Goal: Find specific page/section: Find specific page/section

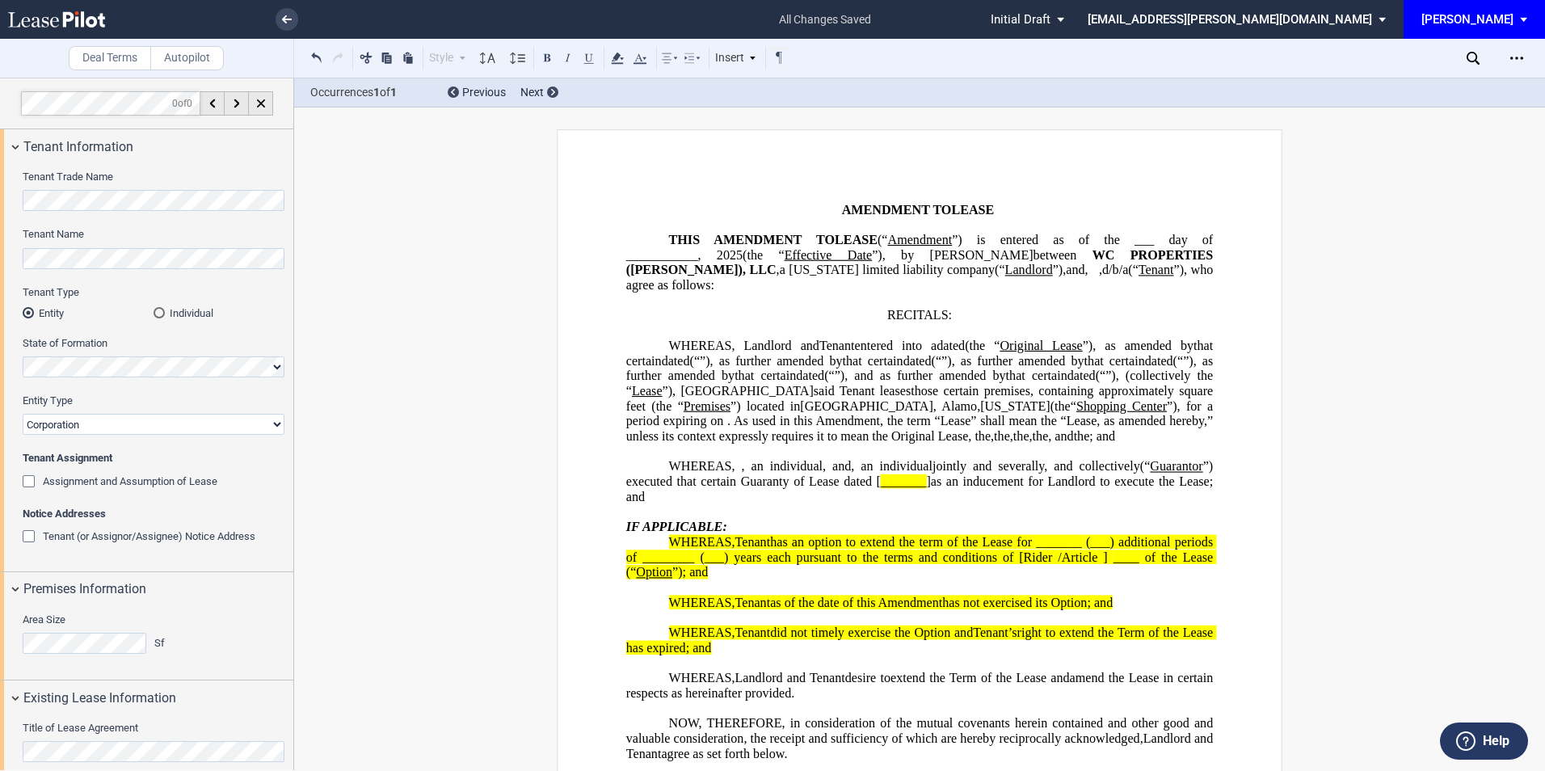
select select "number:5"
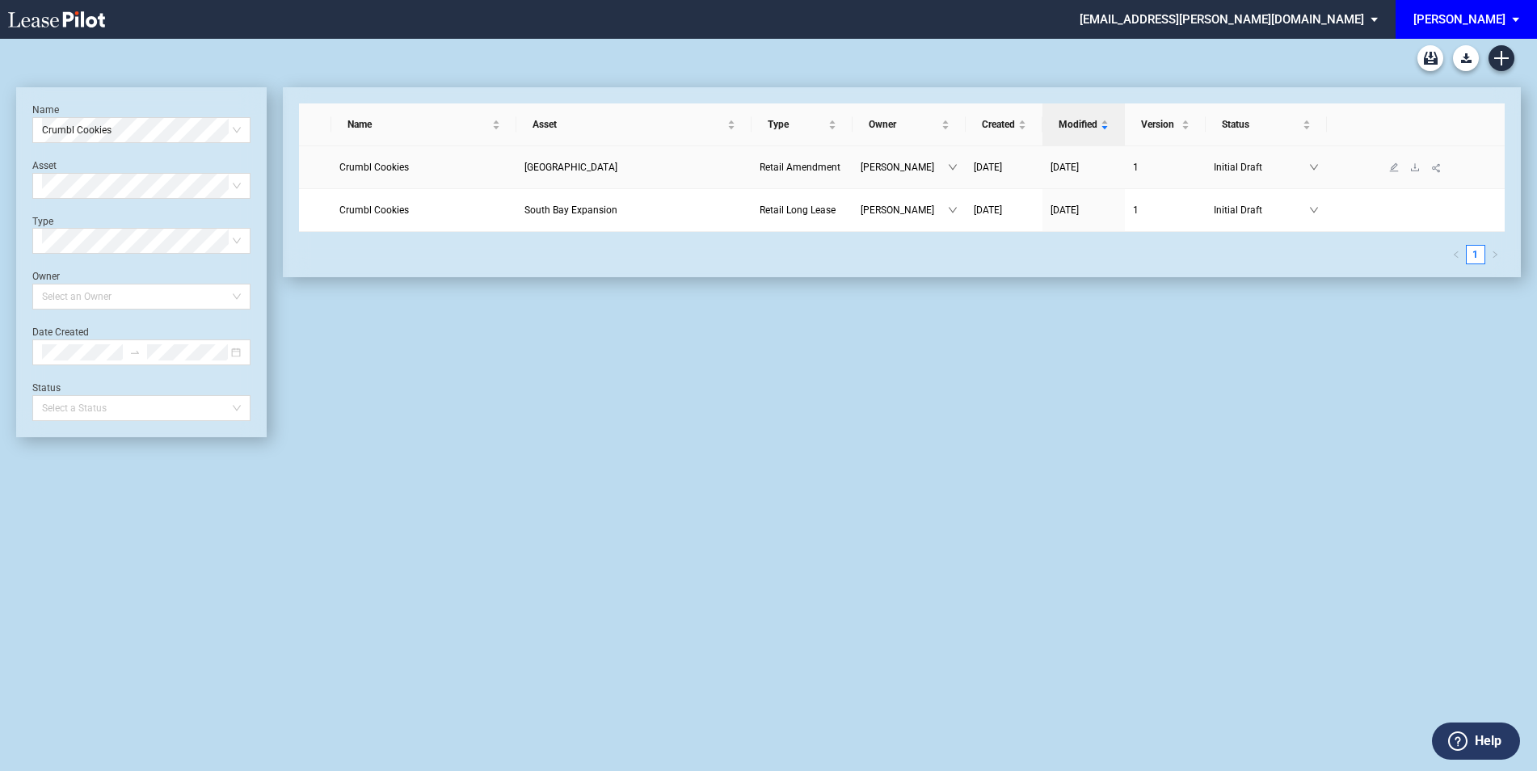
click at [387, 169] on span "Crumbl Cookies" at bounding box center [374, 167] width 70 height 11
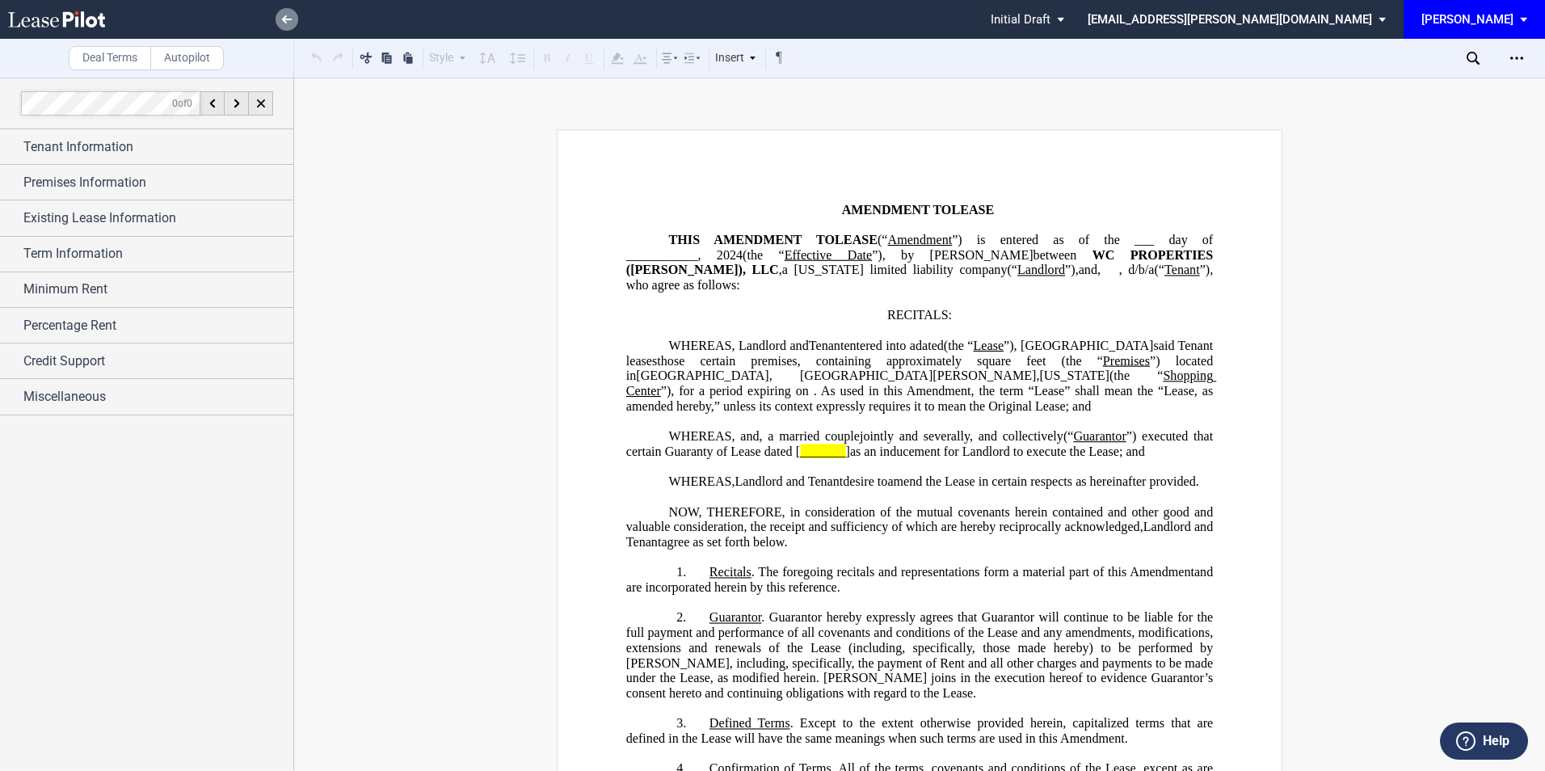
click at [284, 19] on use at bounding box center [287, 19] width 10 height 8
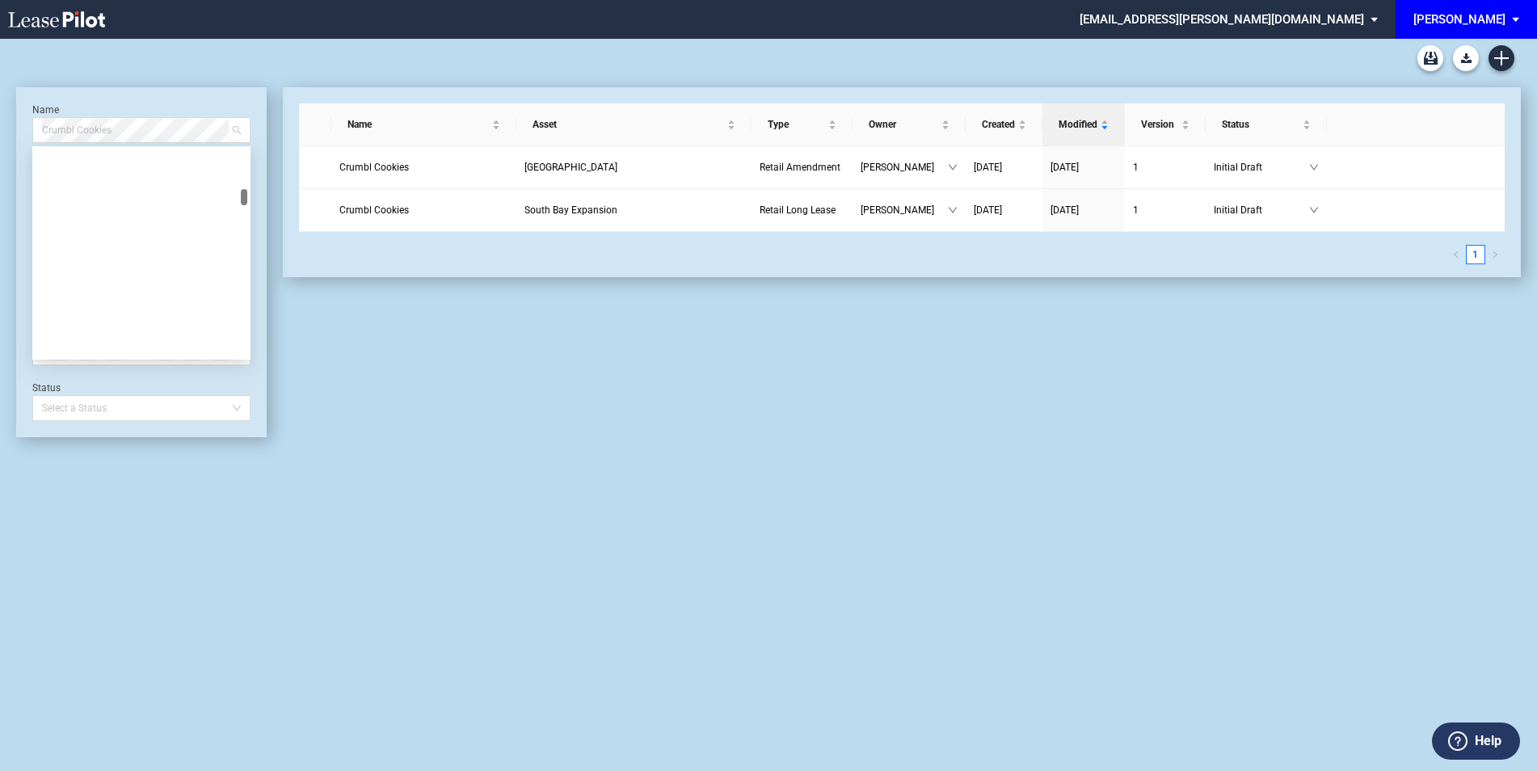
scroll to position [3569, 0]
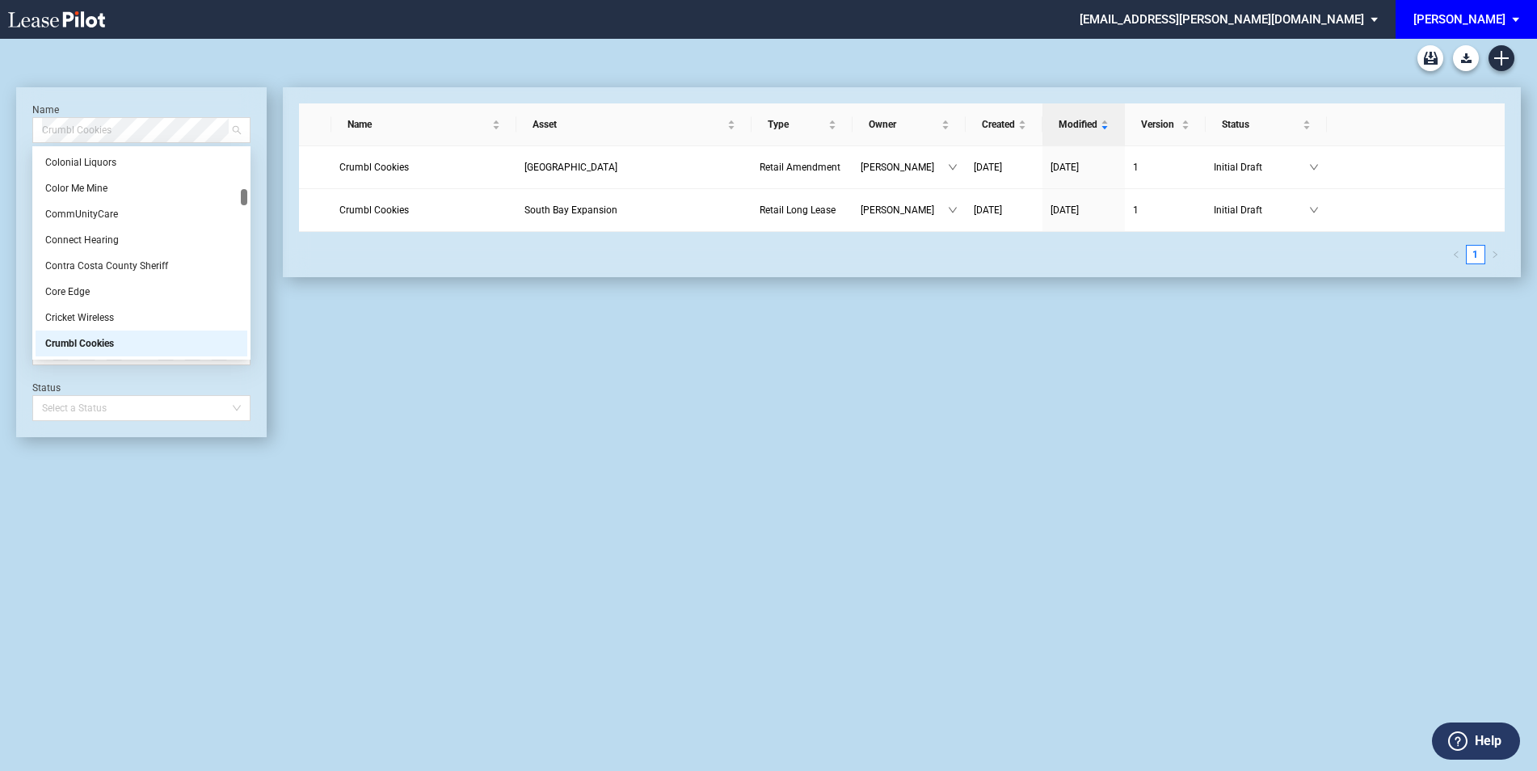
drag, startPoint x: 171, startPoint y: 130, endPoint x: 0, endPoint y: 141, distance: 171.7
click at [0, 140] on html ".bocls-1{fill:#26354a;fill-rule:evenodd} Loading... × mwoodward@edens.com Setti…" at bounding box center [768, 385] width 1537 height 771
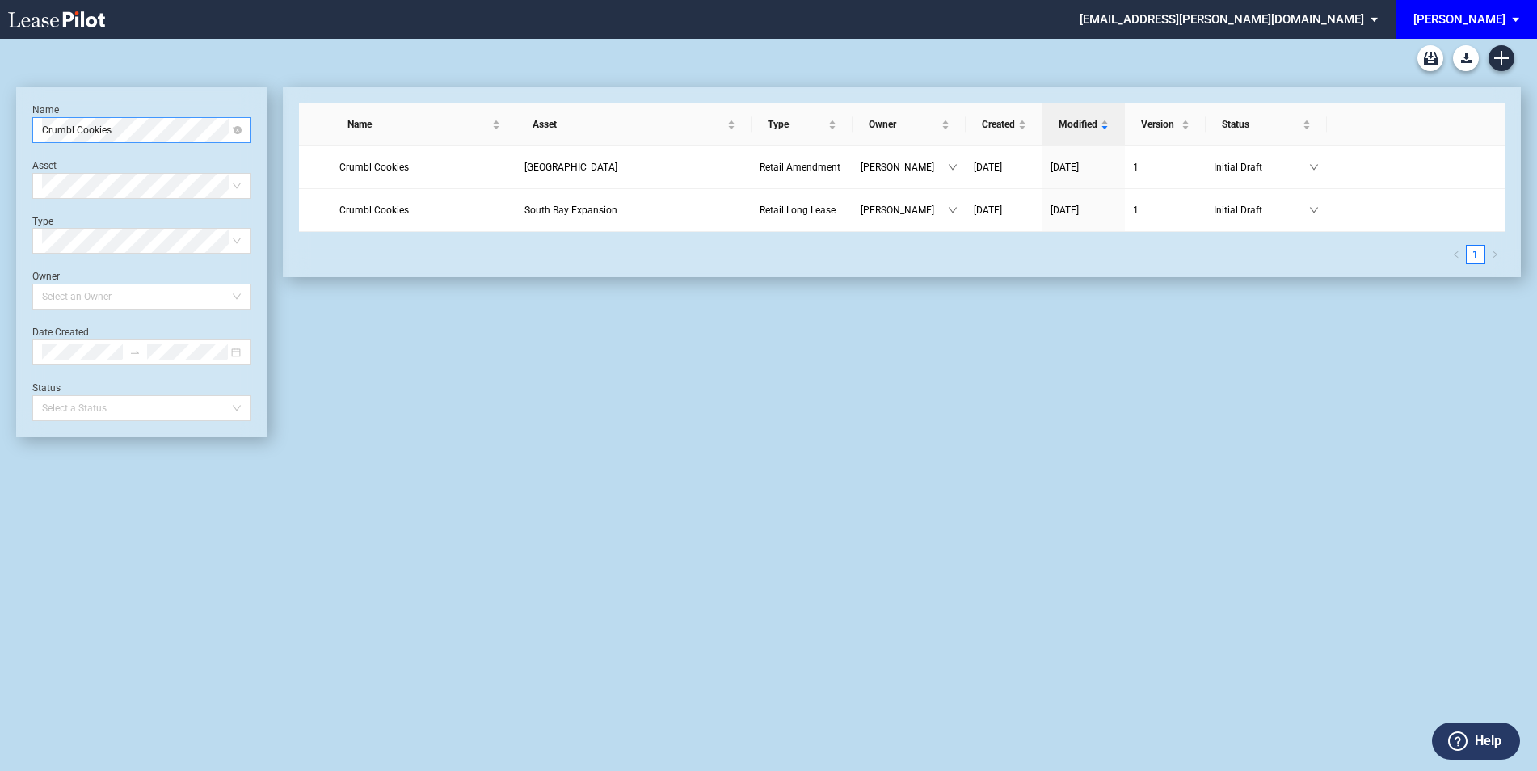
click at [104, 126] on span "Crumbl Cookies" at bounding box center [141, 130] width 199 height 24
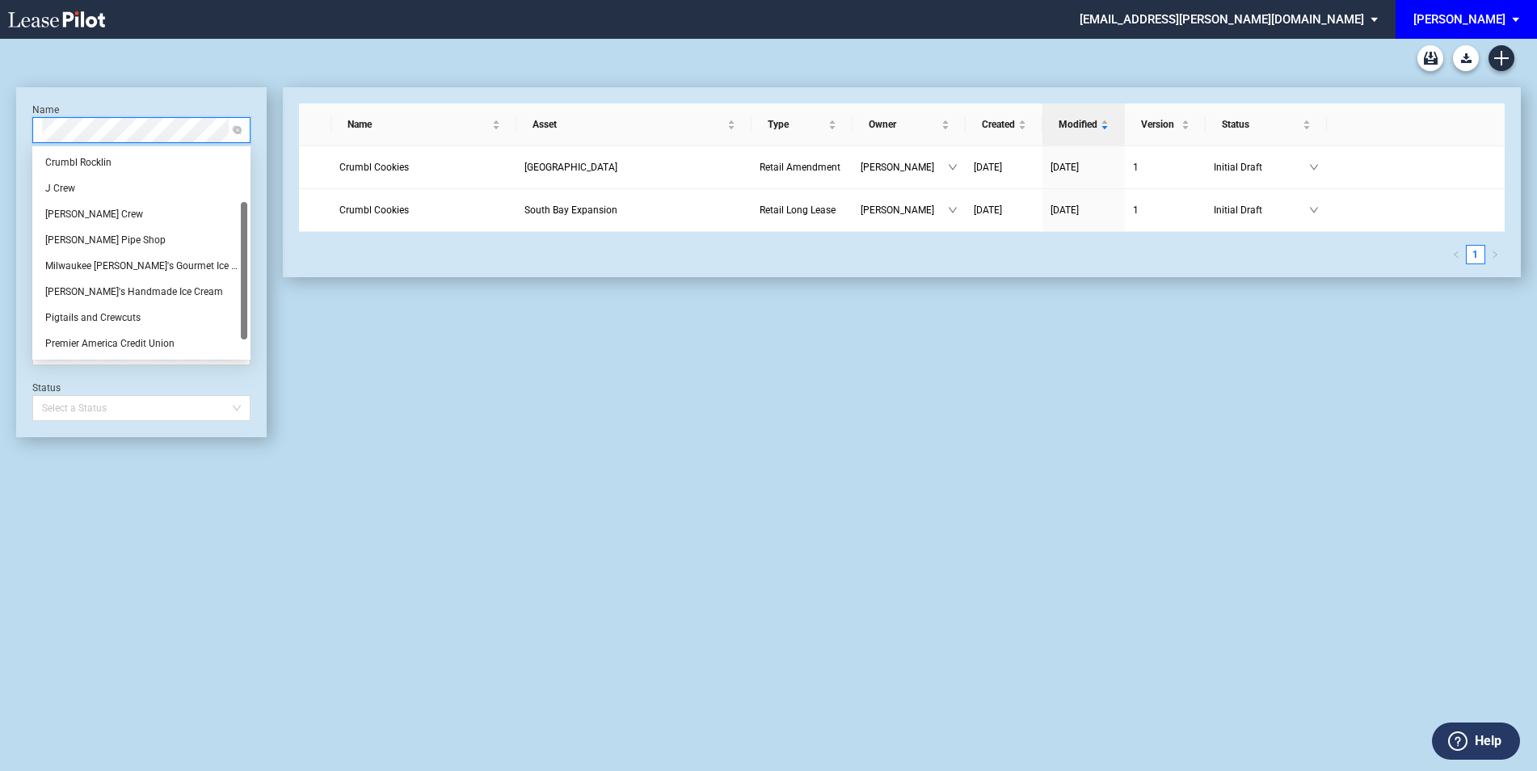
scroll to position [0, 0]
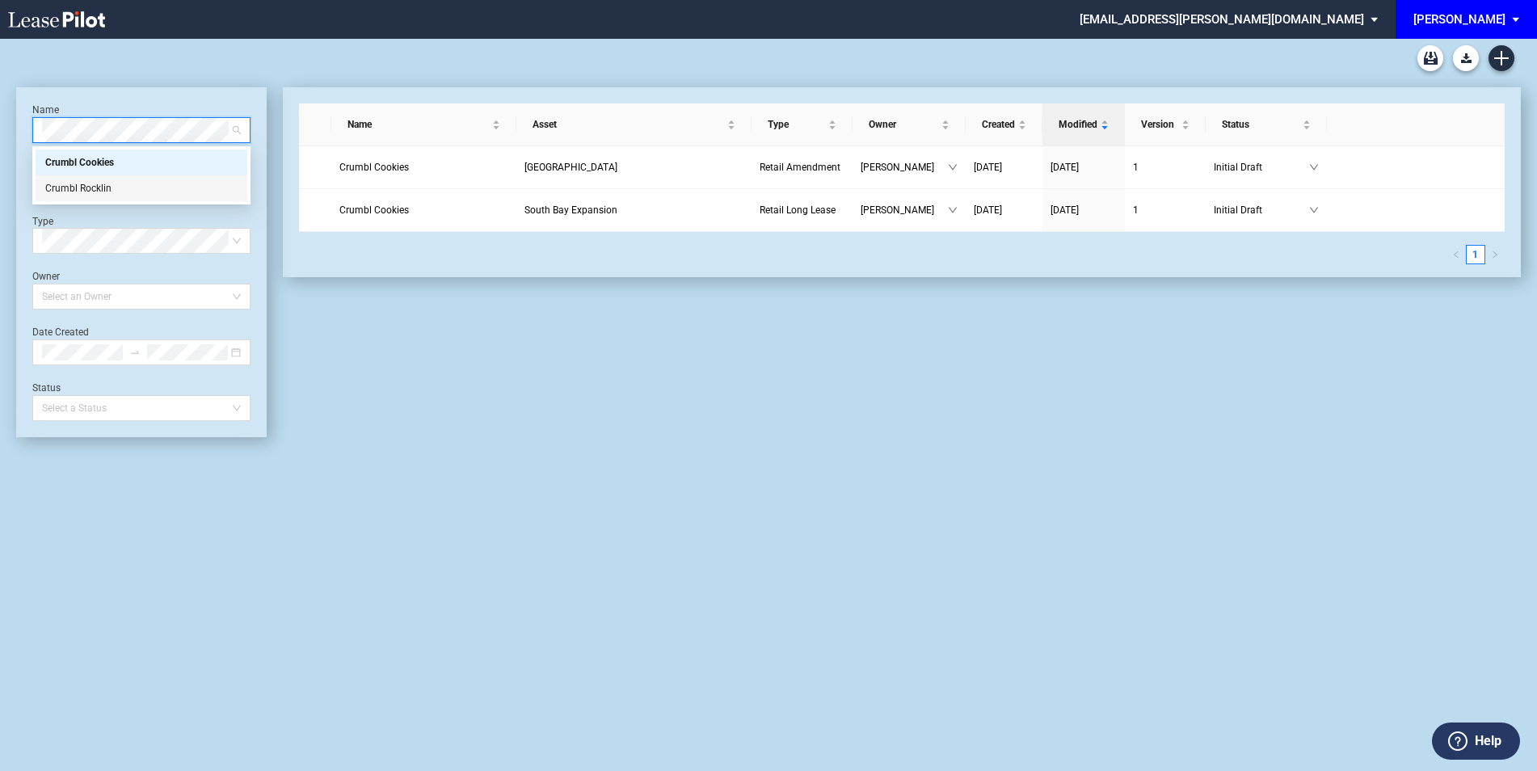
click at [118, 194] on div "Crumbl Rocklin" at bounding box center [141, 188] width 192 height 16
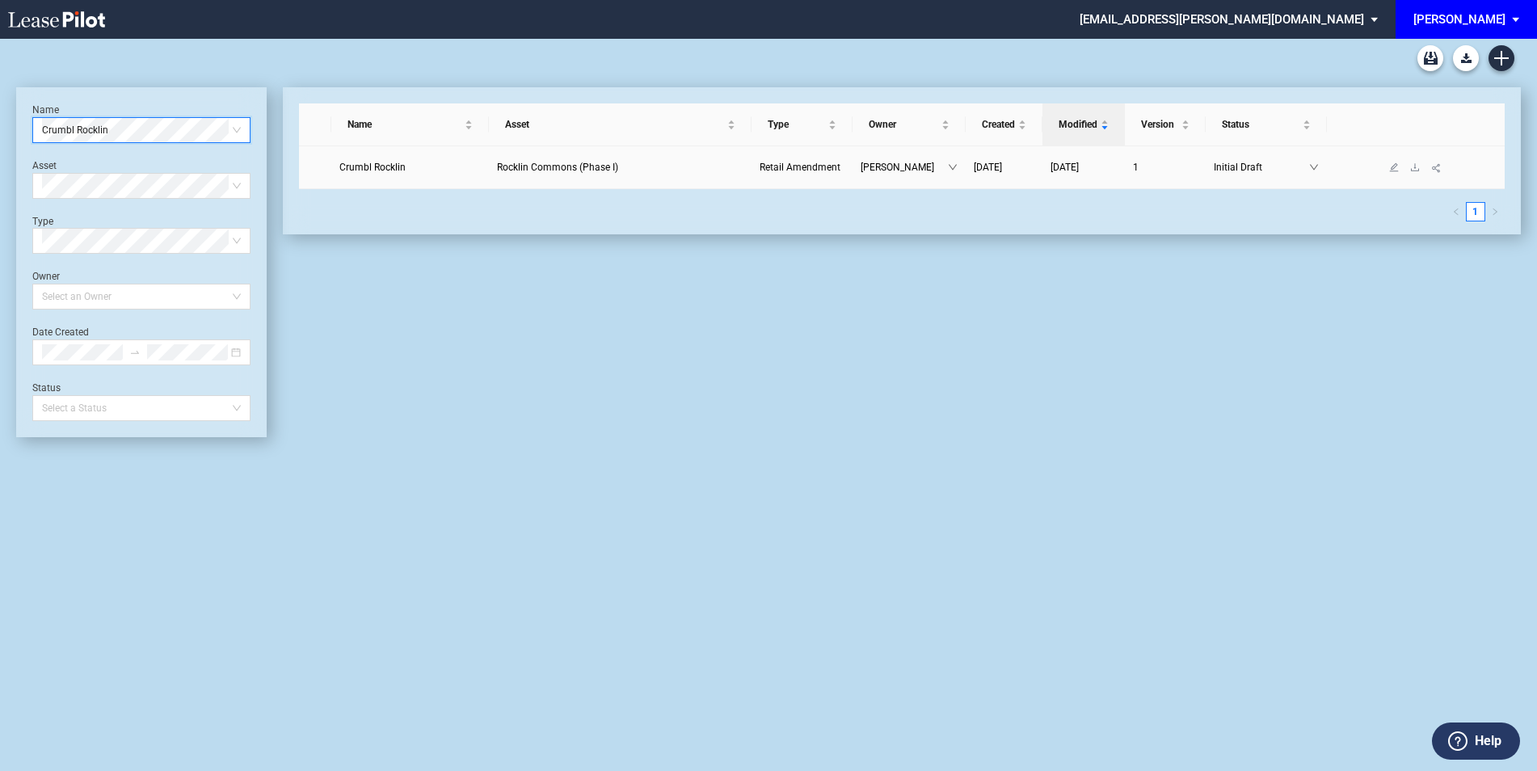
click at [394, 162] on span "Crumbl Rocklin" at bounding box center [372, 167] width 66 height 11
click at [388, 166] on span "Crumbl Rocklin" at bounding box center [372, 167] width 66 height 11
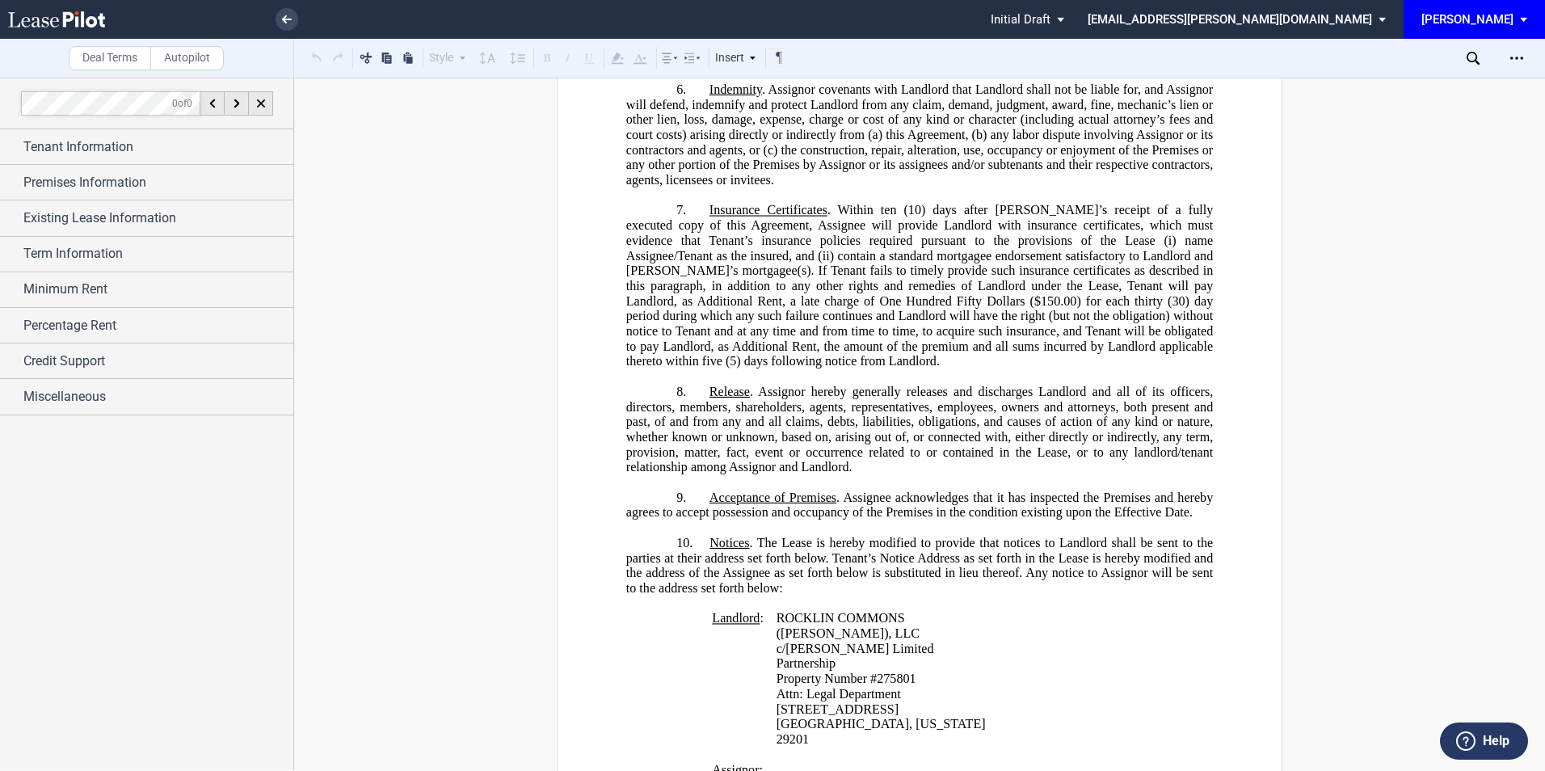
scroll to position [1724, 0]
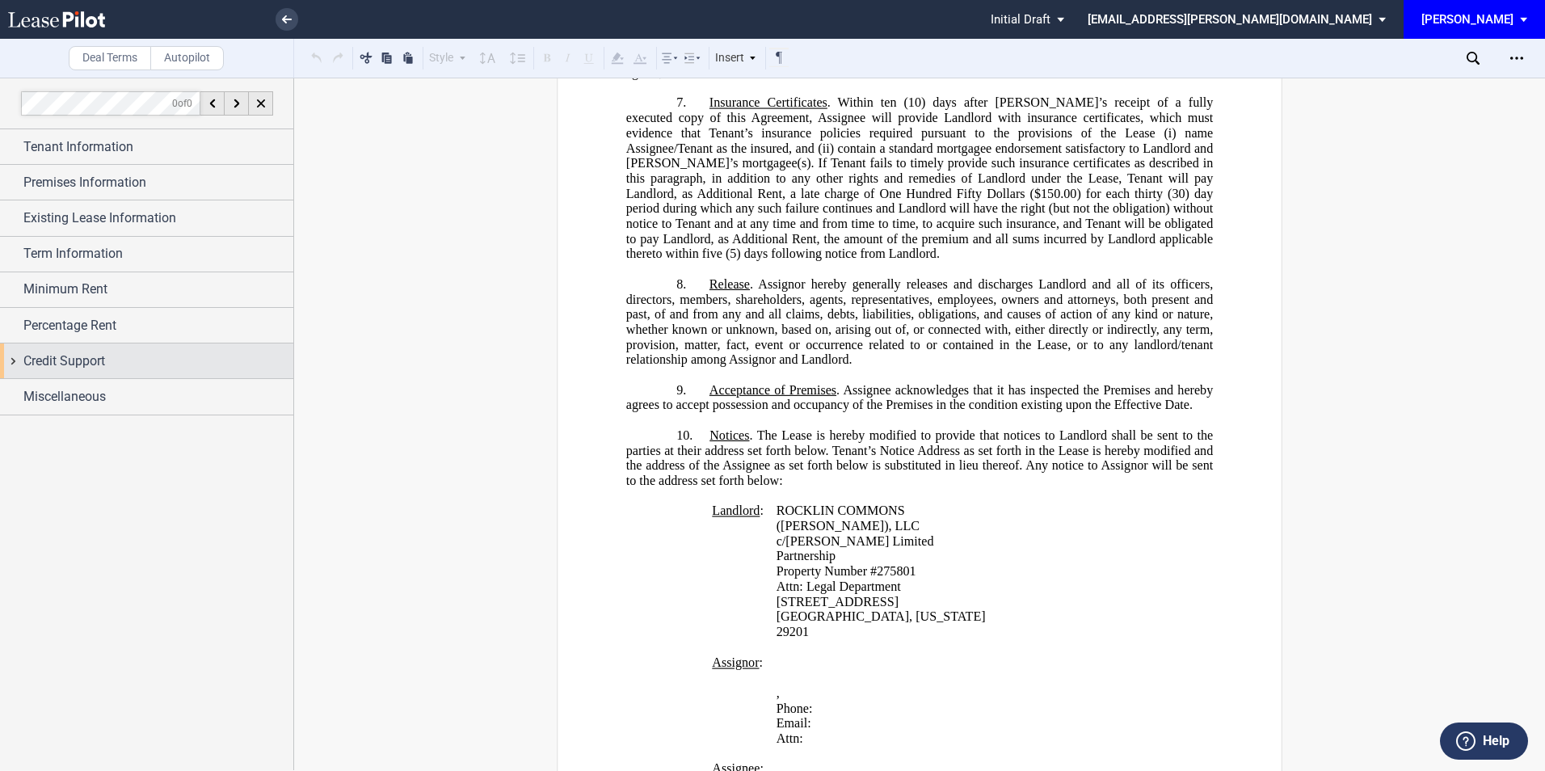
click at [88, 356] on span "Credit Support" at bounding box center [64, 361] width 82 height 19
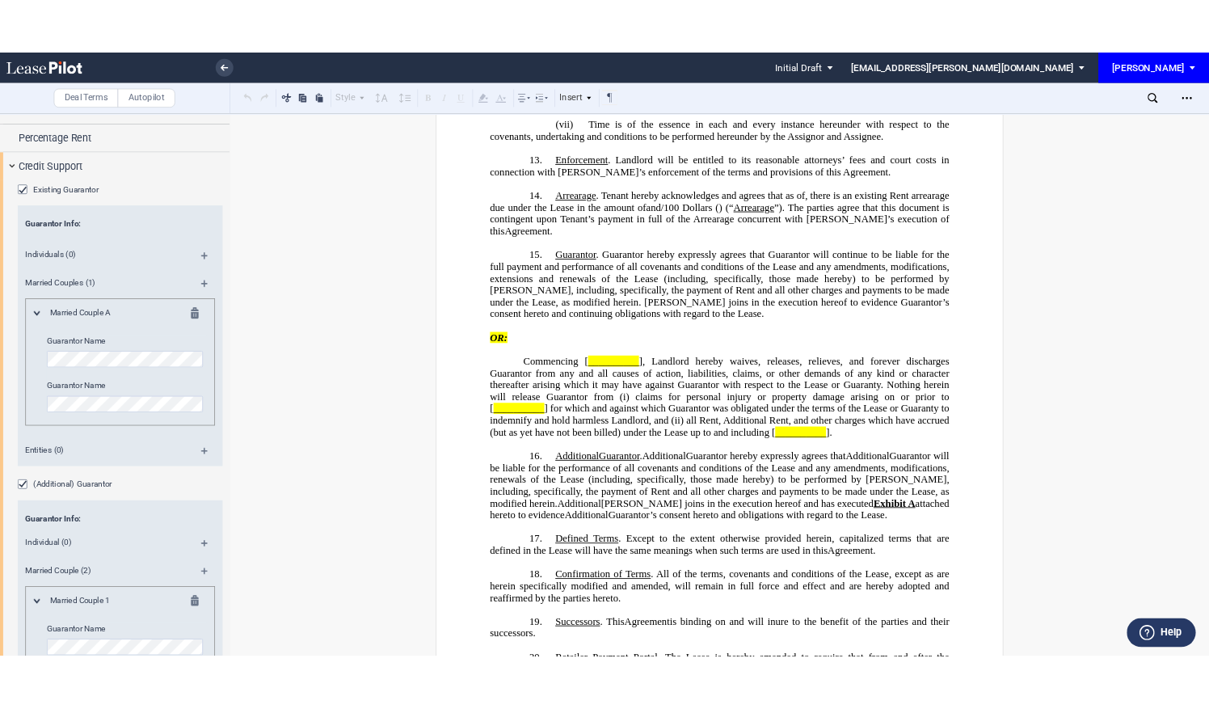
scroll to position [3125, 0]
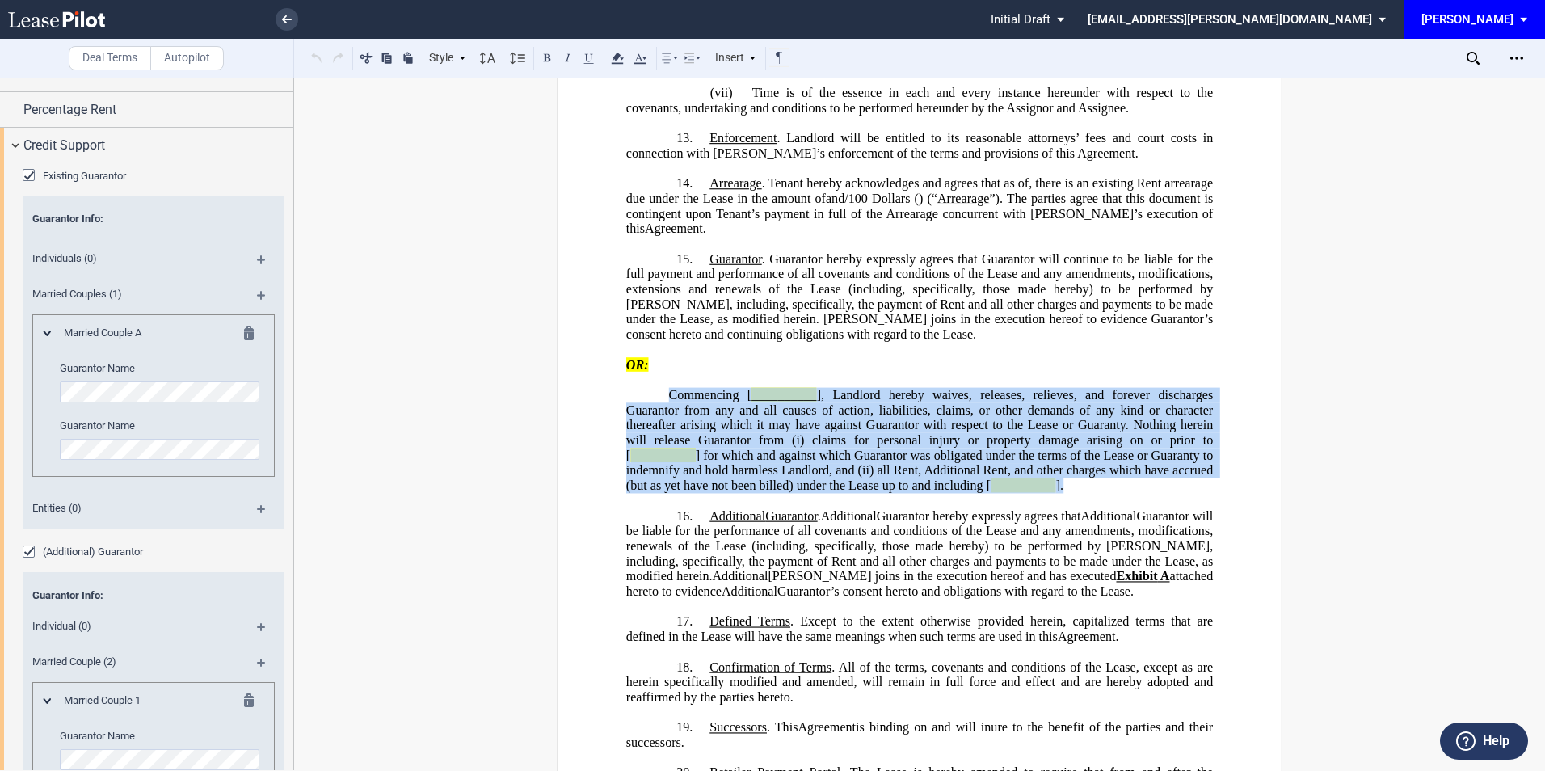
drag, startPoint x: 679, startPoint y: 378, endPoint x: 1077, endPoint y: 470, distance: 408.8
click at [1077, 470] on p "Commencing [ __________ ], Landlord hereby waives, releases, relieves, and fore…" at bounding box center [919, 441] width 587 height 106
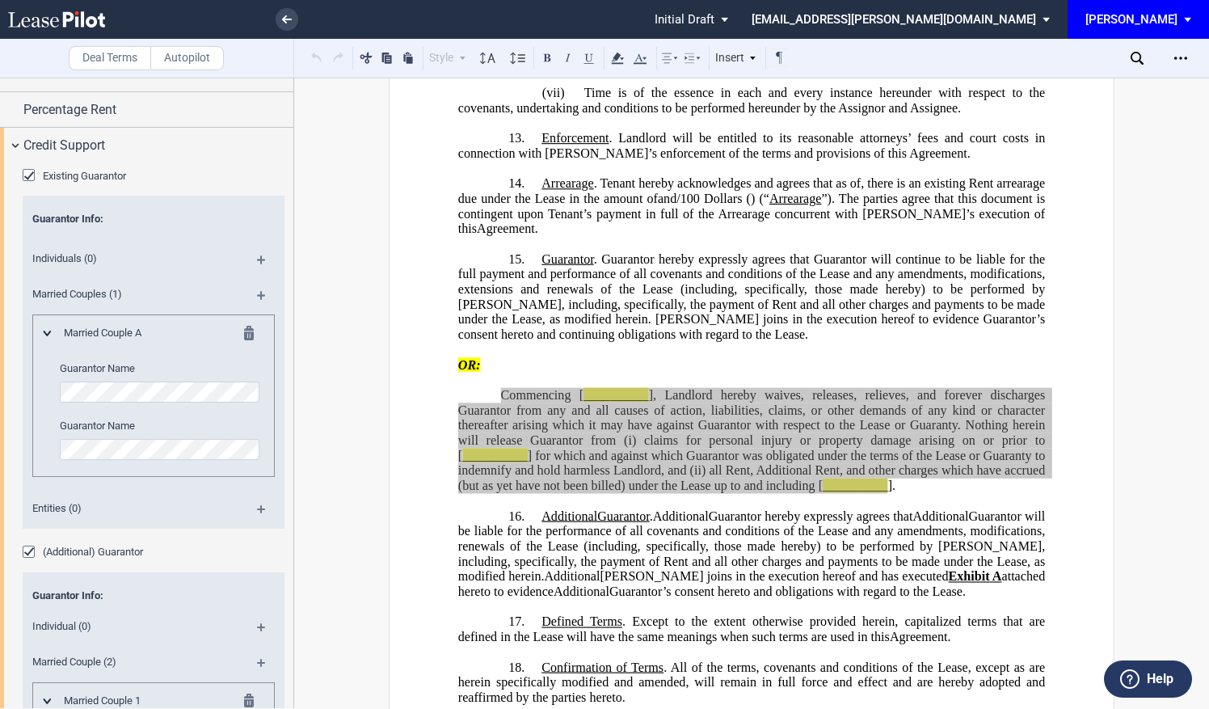
scroll to position [216, 0]
